Goal: Information Seeking & Learning: Learn about a topic

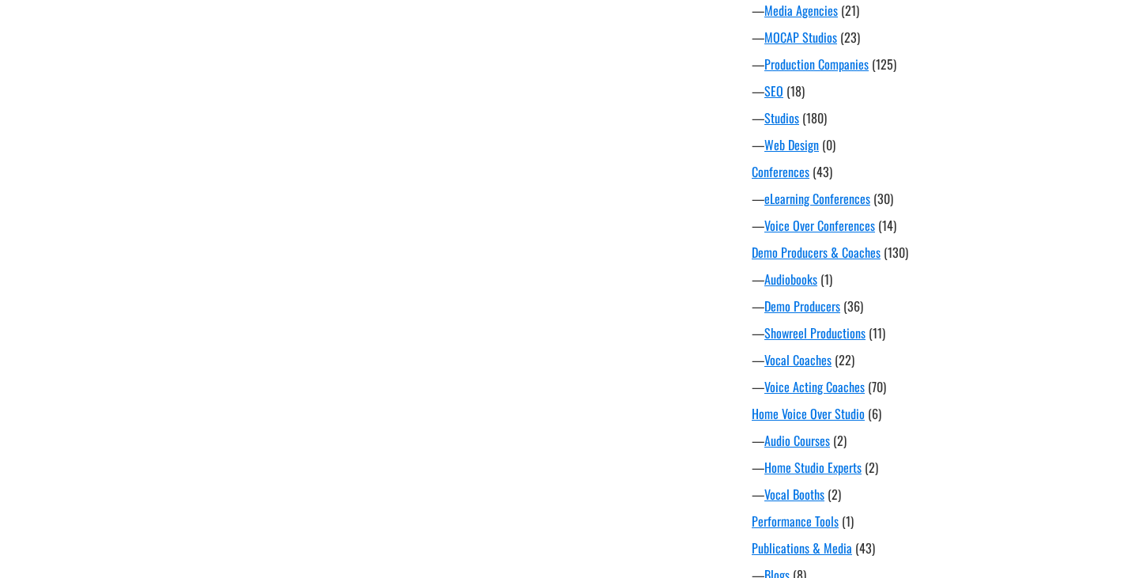
scroll to position [747, 0]
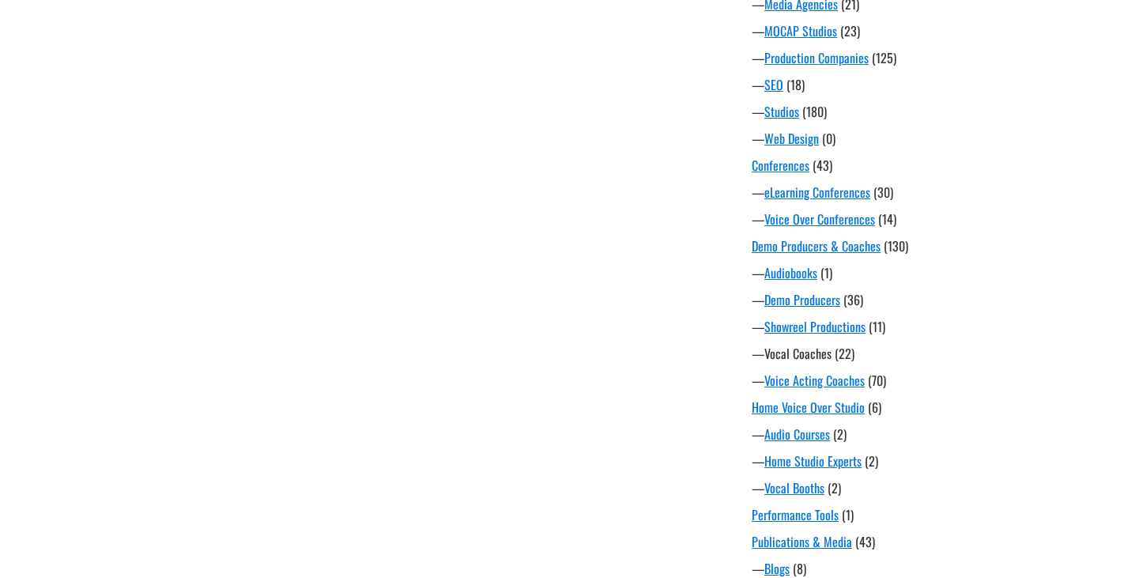
click at [811, 353] on link "Vocal Coaches" at bounding box center [798, 353] width 67 height 19
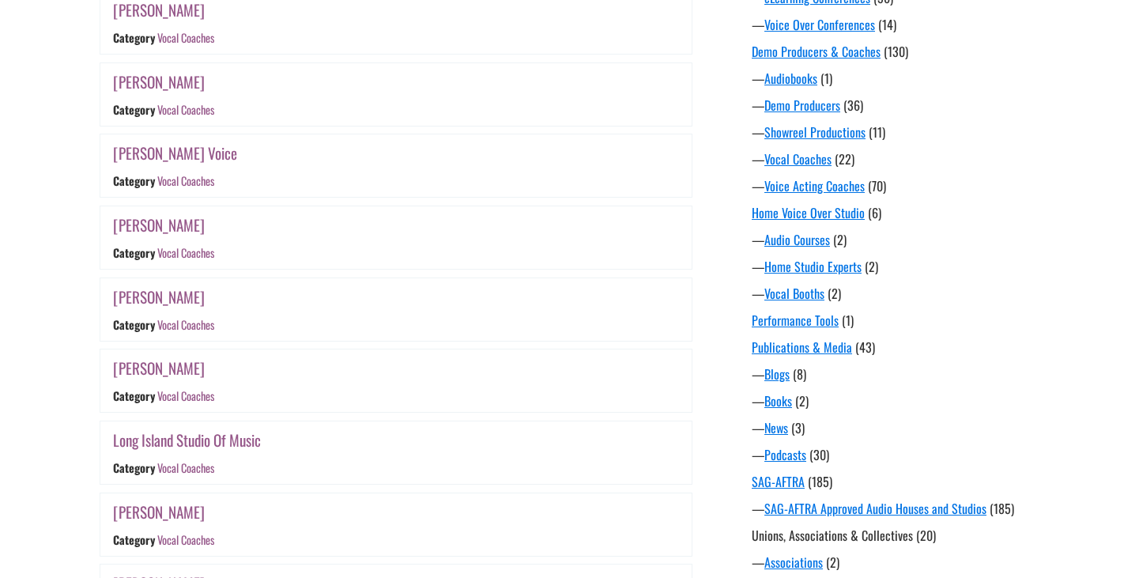
scroll to position [890, 0]
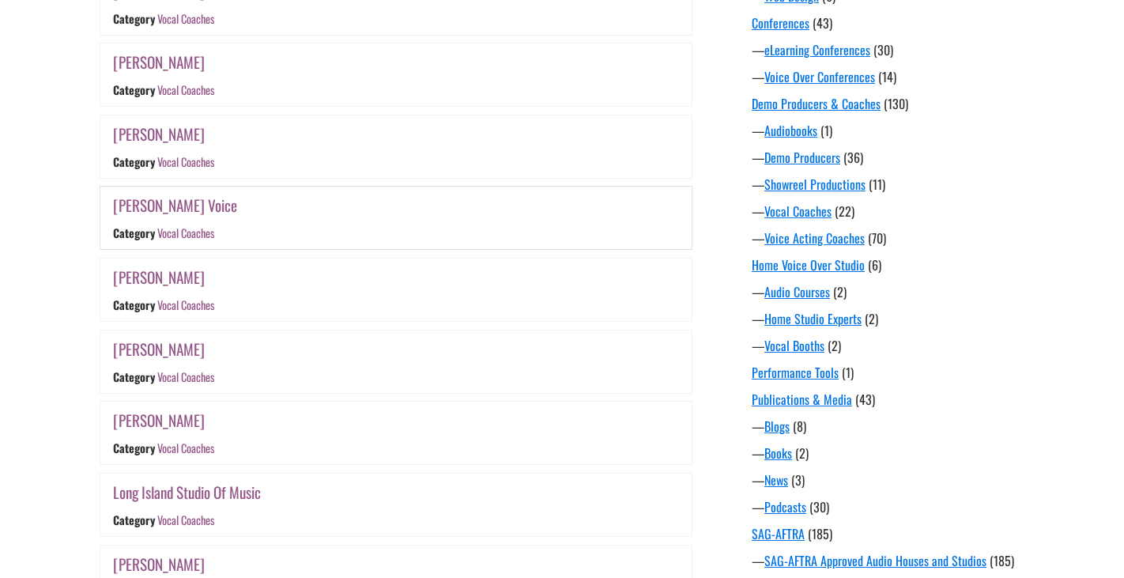
click at [189, 212] on link "Laura Schreiber Voice" at bounding box center [175, 205] width 124 height 23
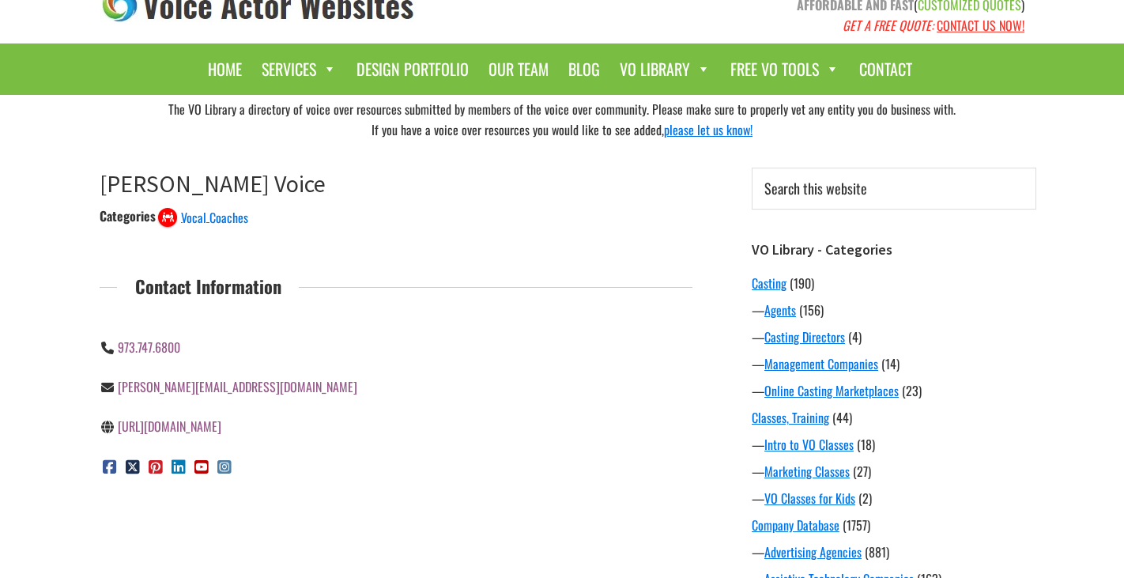
scroll to position [42, 0]
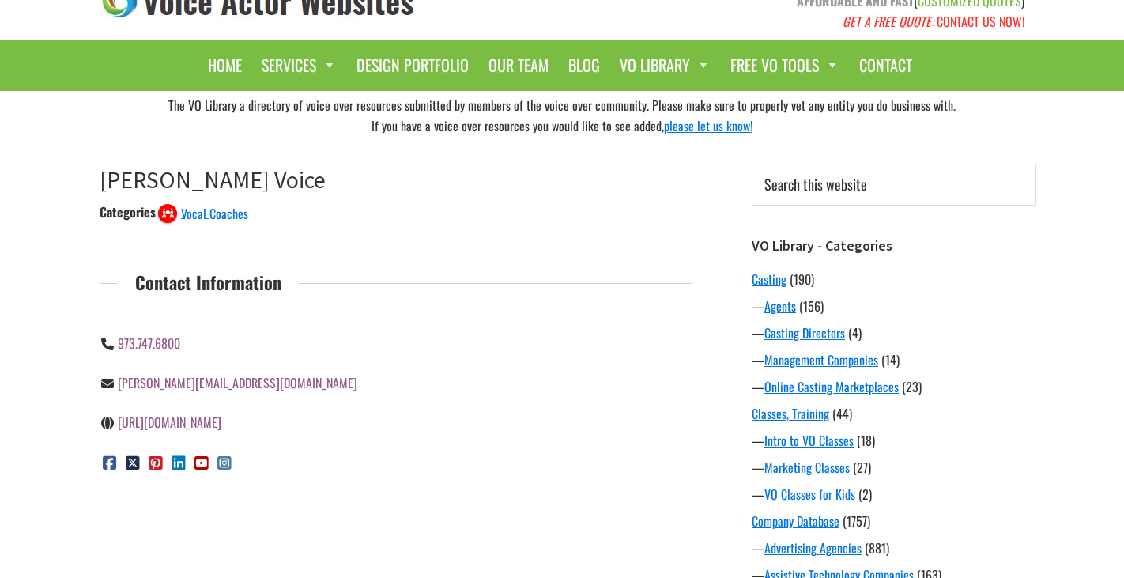
click at [221, 425] on link "https://www.lauraschreibervoice.com/" at bounding box center [170, 422] width 104 height 19
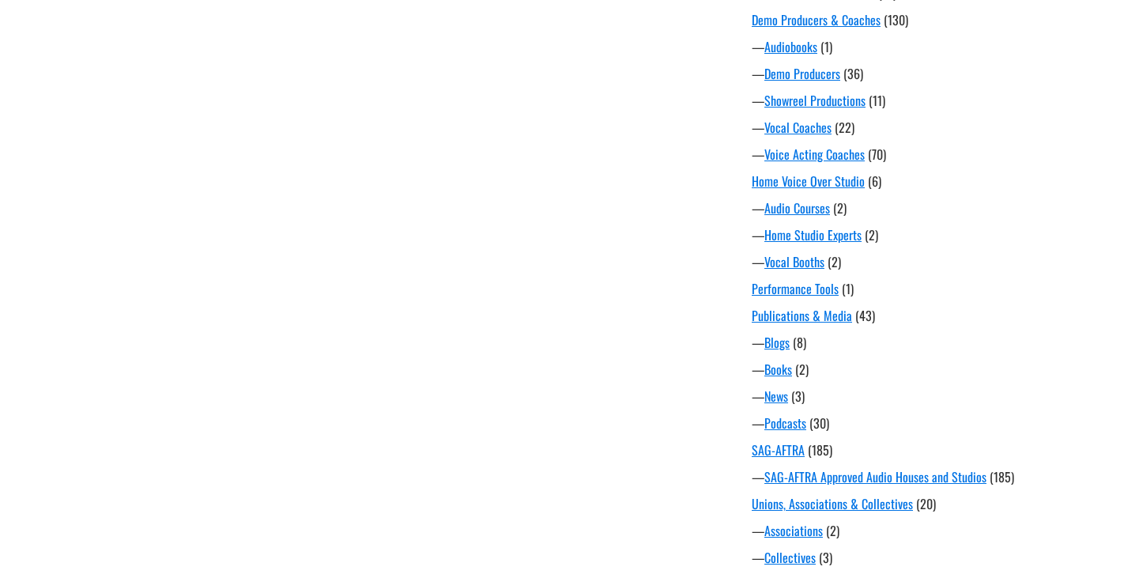
scroll to position [1122, 0]
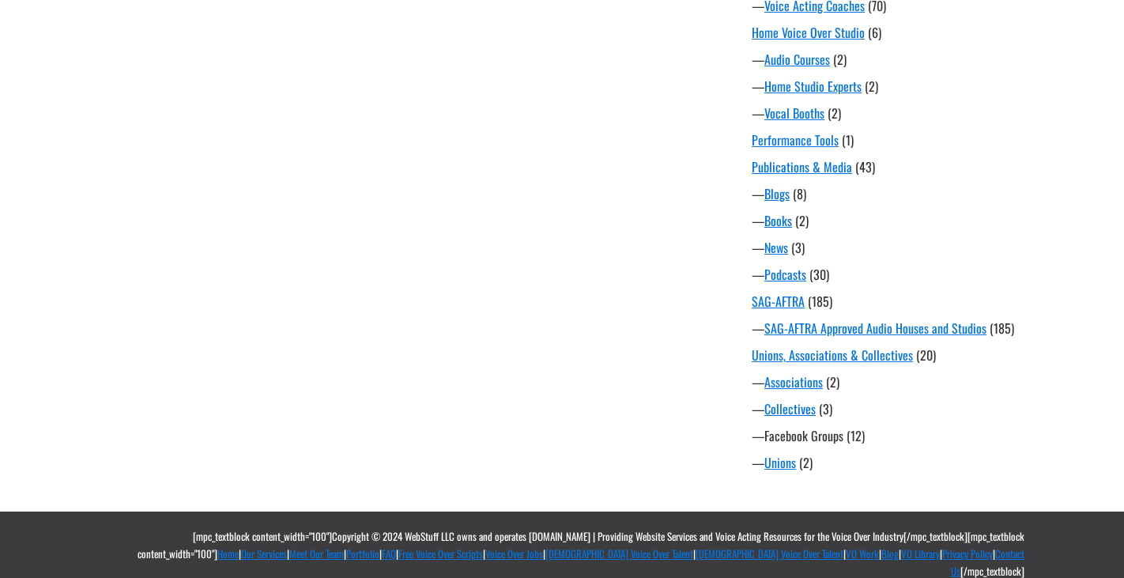
click at [796, 433] on link "Facebook Groups" at bounding box center [804, 435] width 79 height 19
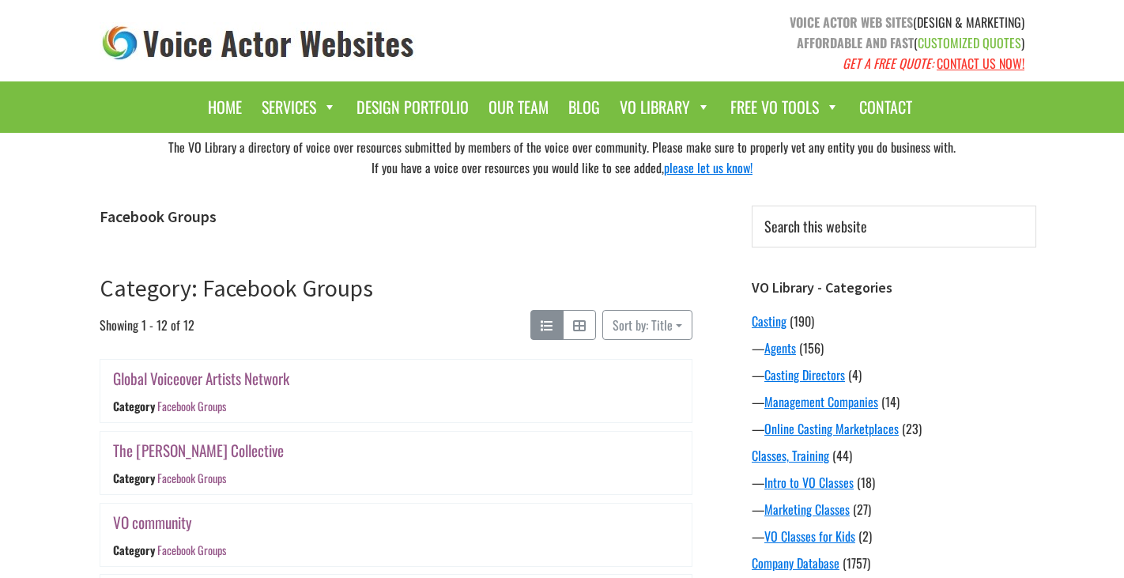
click at [340, 28] on img at bounding box center [259, 43] width 318 height 42
click at [790, 282] on h3 "VO Library - Categories" at bounding box center [894, 287] width 285 height 17
click at [790, 287] on h3 "VO Library - Categories" at bounding box center [894, 287] width 285 height 17
click at [667, 104] on link "VO Library" at bounding box center [665, 107] width 107 height 36
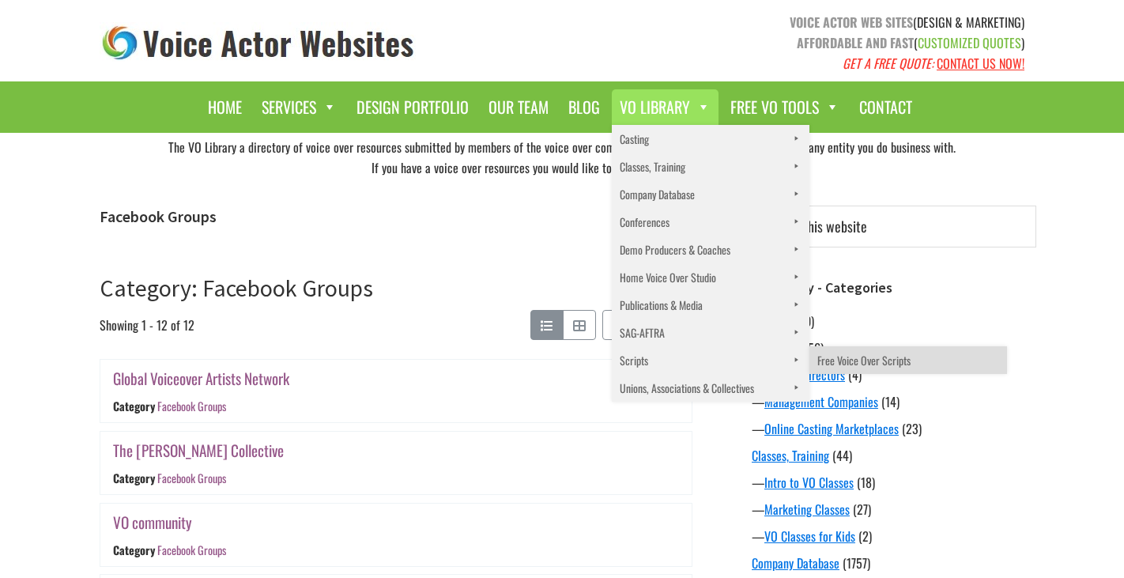
click at [879, 357] on link "Free Voice Over Scripts" at bounding box center [909, 360] width 198 height 28
